Goal: Task Accomplishment & Management: Complete application form

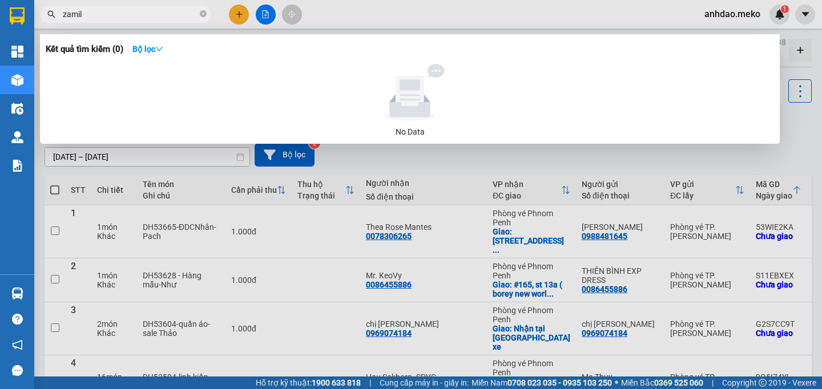
click at [201, 13] on icon "close-circle" at bounding box center [203, 13] width 7 height 7
type input "0869990023"
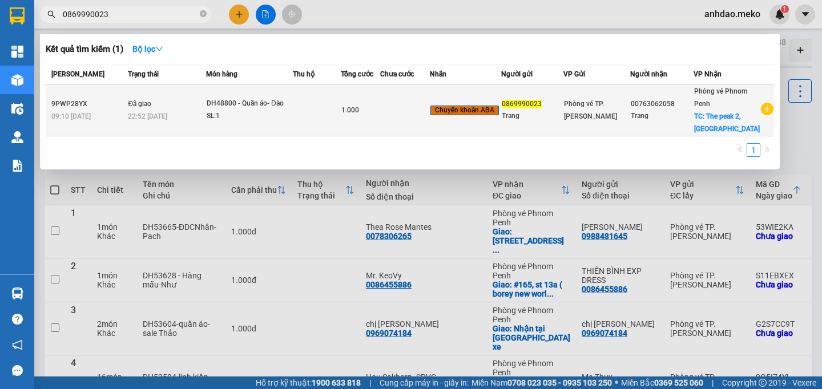
click at [285, 123] on div "SL: 1" at bounding box center [250, 116] width 86 height 13
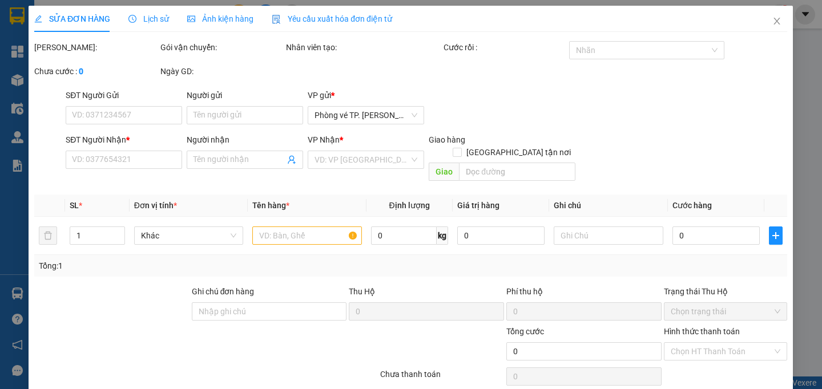
type input "0869990023"
type input "Trang"
type input "00763062058"
type input "Trang"
checkbox input "true"
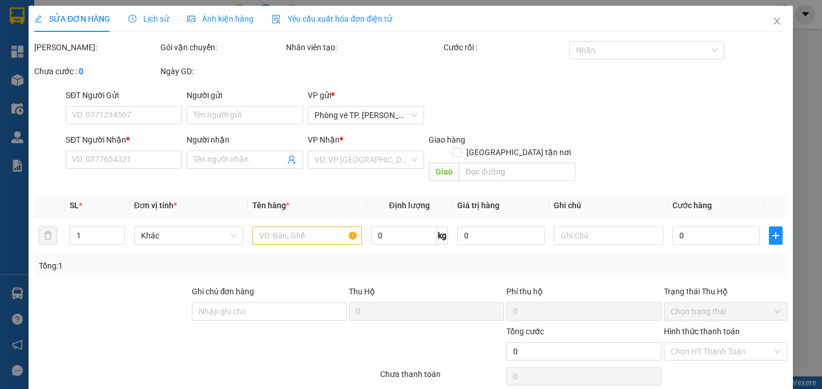
type input "The peak 2, Phnom Penh"
type input "Phí thu đầu Cam 13$, nhận PV thu 10$ tiền mặt"
type input "1.000"
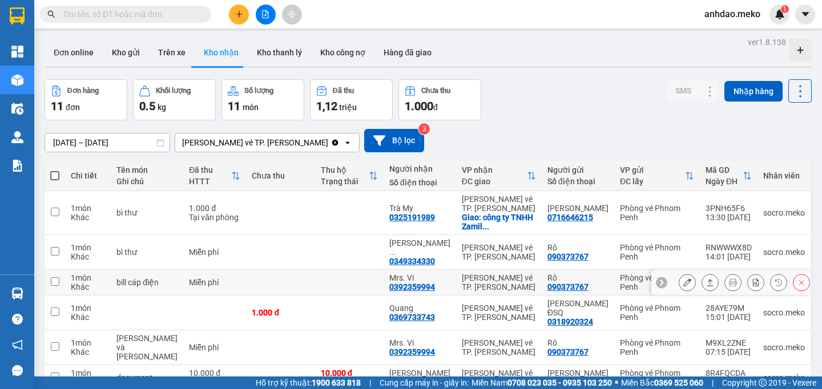
scroll to position [116, 0]
